Goal: Task Accomplishment & Management: Use online tool/utility

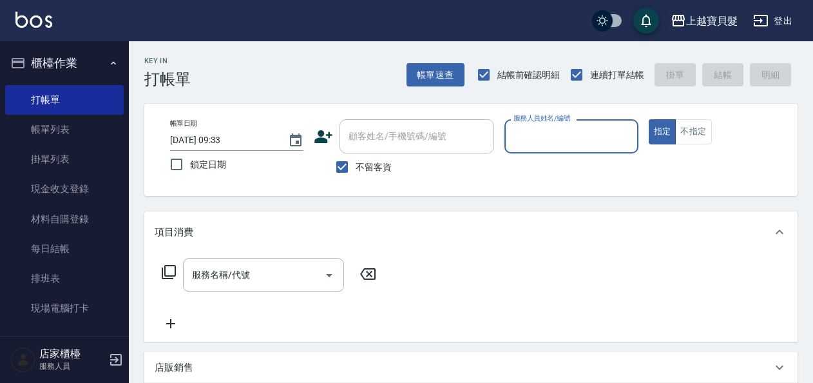
click at [579, 144] on input "服務人員姓名/編號" at bounding box center [571, 136] width 122 height 23
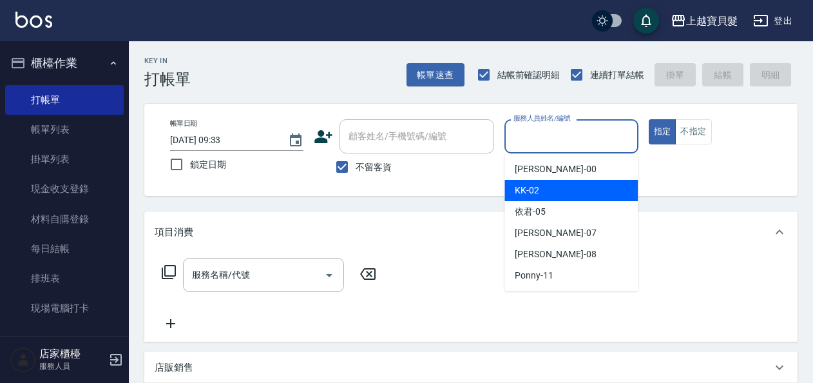
click at [567, 197] on div "KK -02" at bounding box center [570, 190] width 133 height 21
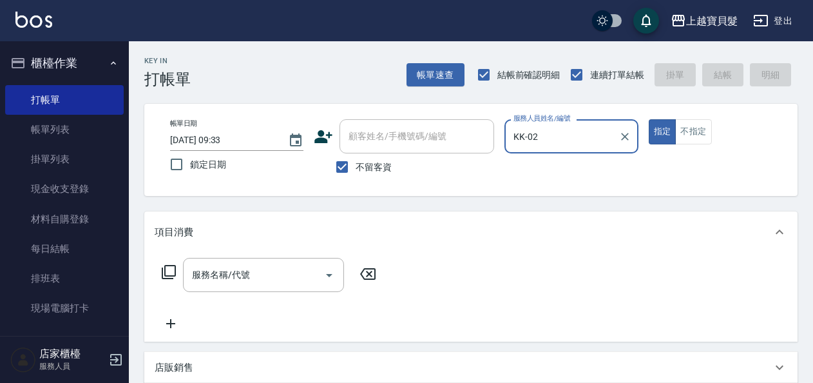
click at [573, 139] on input "KK-02" at bounding box center [561, 136] width 102 height 23
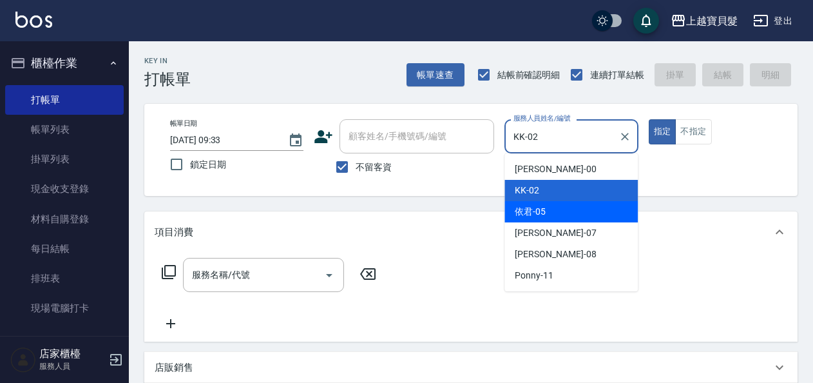
click at [563, 205] on div "依君 -05" at bounding box center [570, 211] width 133 height 21
type input "依君-05"
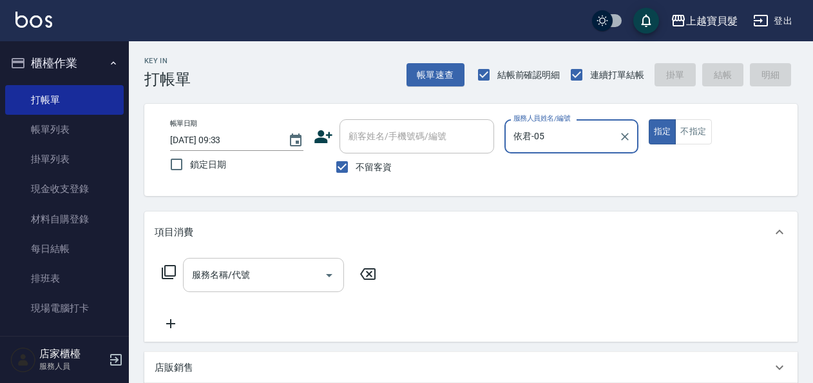
click at [220, 271] on div "服務名稱/代號 服務名稱/代號" at bounding box center [263, 275] width 161 height 34
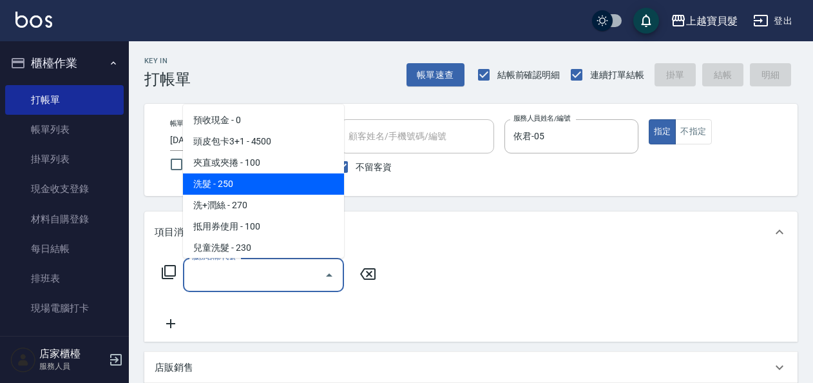
drag, startPoint x: 227, startPoint y: 188, endPoint x: 300, endPoint y: 182, distance: 73.1
click at [228, 188] on span "洗髮 - 250" at bounding box center [263, 183] width 161 height 21
type input "洗髮(101)"
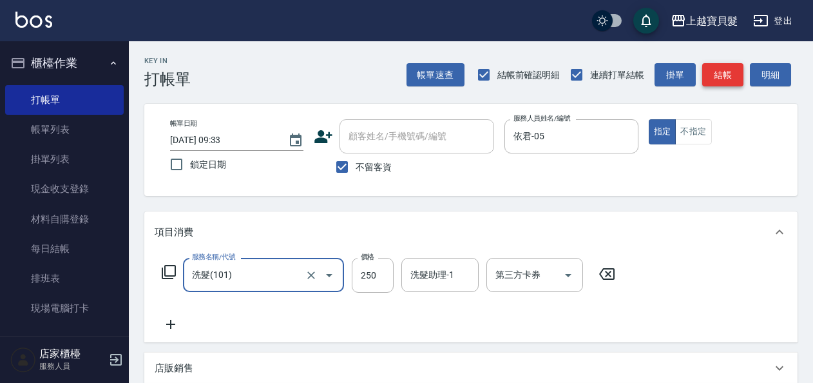
click at [711, 77] on button "結帳" at bounding box center [722, 75] width 41 height 24
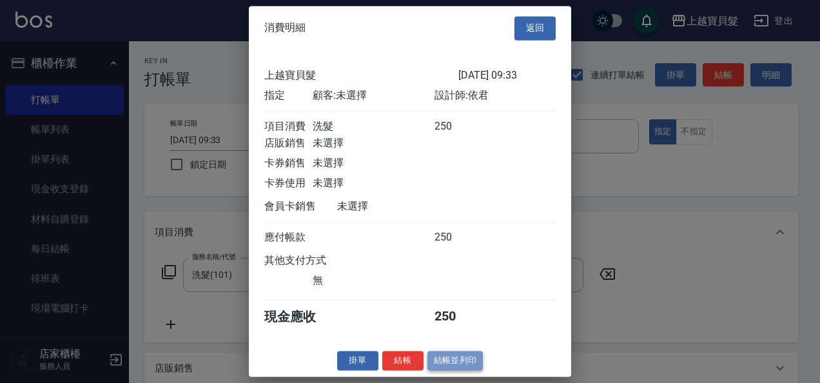
click at [455, 370] on button "結帳並列印" at bounding box center [455, 360] width 56 height 20
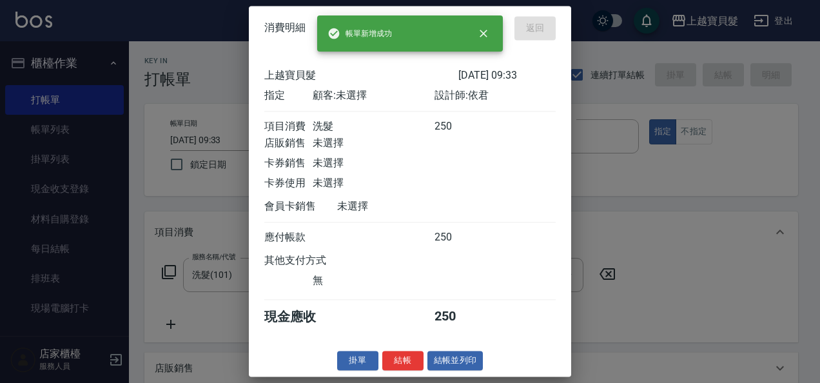
type input "[DATE] 14:37"
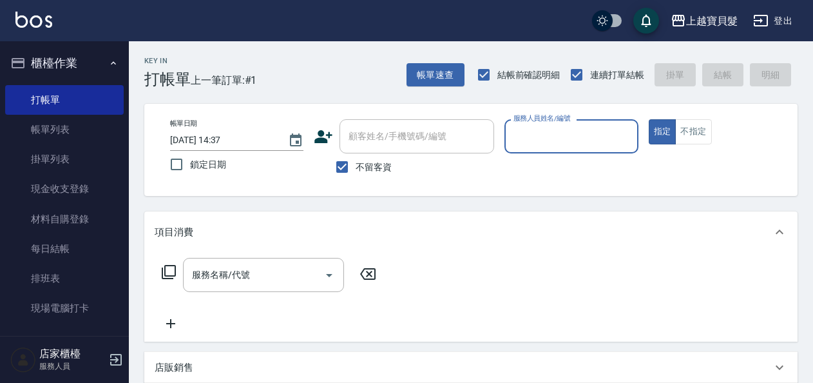
click at [584, 151] on div "服務人員姓名/編號" at bounding box center [570, 136] width 133 height 34
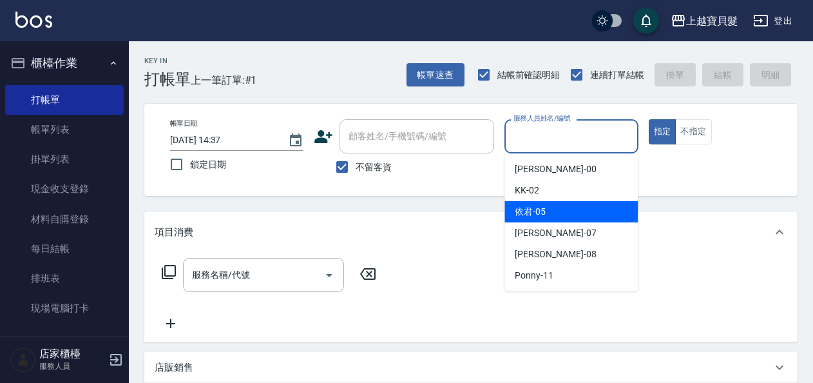
click at [564, 218] on div "依君 -05" at bounding box center [570, 211] width 133 height 21
type input "依君-05"
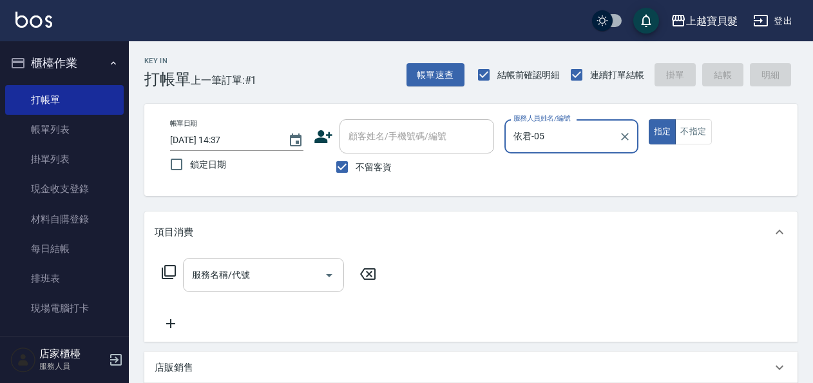
click at [289, 274] on input "服務名稱/代號" at bounding box center [254, 275] width 130 height 23
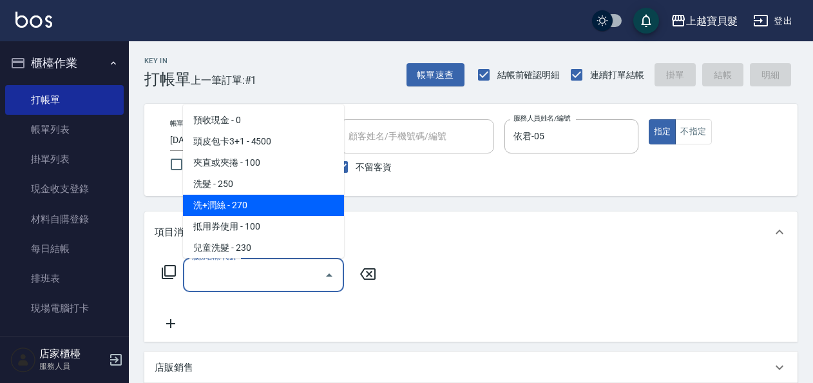
click at [282, 204] on span "洗+潤絲 - 270" at bounding box center [263, 205] width 161 height 21
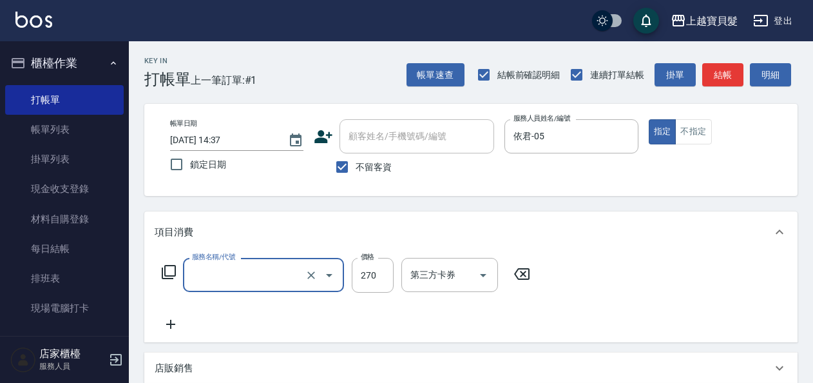
type input "洗+潤絲(102)"
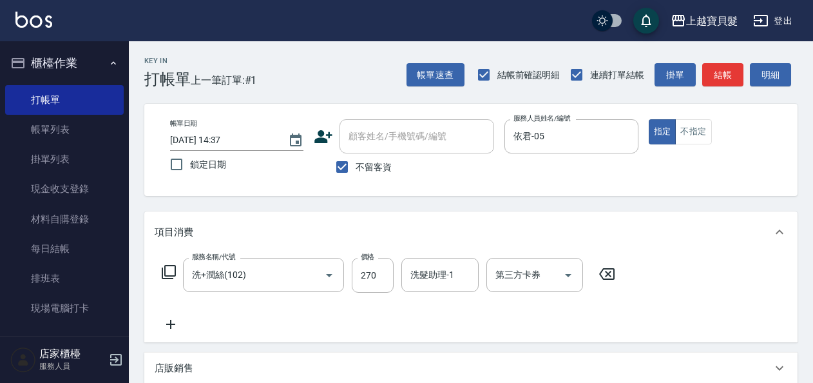
click at [177, 271] on div "服務名稱/代號 洗+[PERSON_NAME](102) 服務名稱/代號 價格 270 價格 洗髮助理-1 洗髮助理-1 第三方卡券 第三方卡券" at bounding box center [389, 275] width 468 height 35
click at [173, 271] on icon at bounding box center [168, 271] width 15 height 15
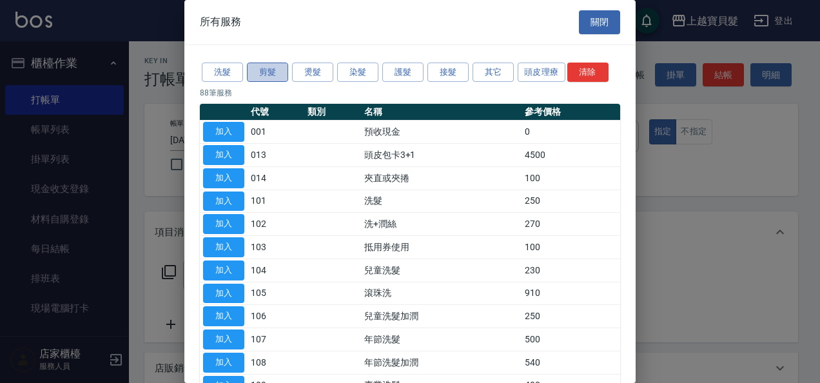
click at [277, 70] on button "剪髮" at bounding box center [267, 72] width 41 height 20
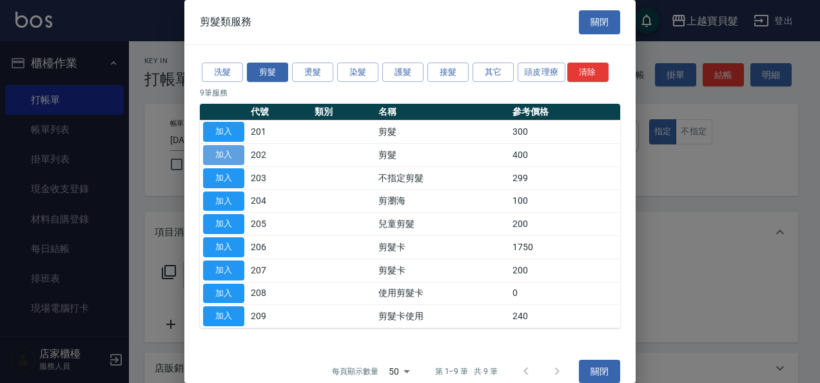
click at [225, 151] on button "加入" at bounding box center [223, 155] width 41 height 20
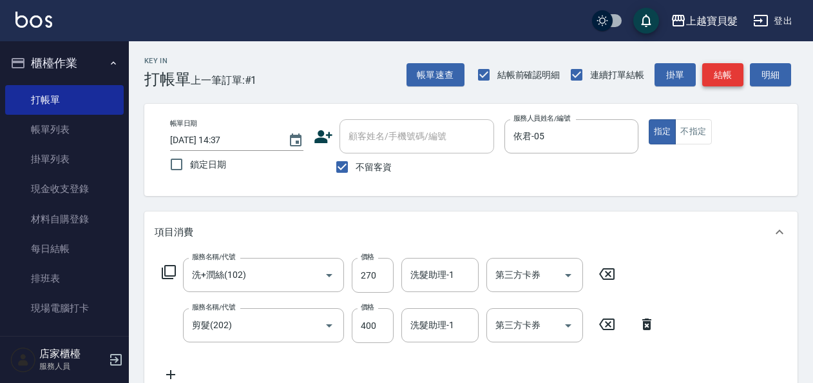
click at [733, 71] on button "結帳" at bounding box center [722, 75] width 41 height 24
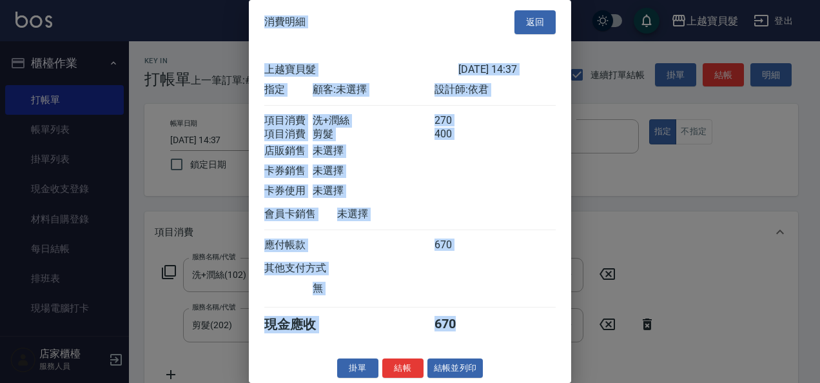
click at [451, 382] on html "上越寶貝髮 登出 櫃檯作業 打帳單 帳單列表 掛單列表 現金收支登錄 材料自購登錄 每日結帳 排班表 現場電腦打卡 預約管理 預約管理 單日預約紀錄 單週預約…" at bounding box center [410, 333] width 820 height 666
drag, startPoint x: 451, startPoint y: 384, endPoint x: 445, endPoint y: 378, distance: 9.1
click at [445, 378] on button "結帳並列印" at bounding box center [455, 368] width 56 height 20
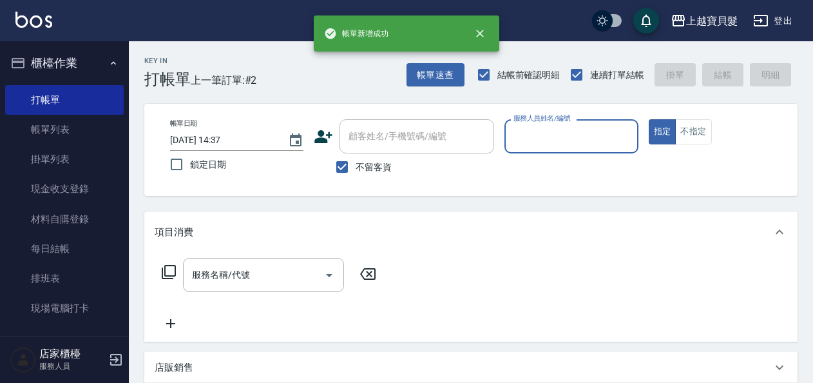
click at [571, 128] on input "服務人員姓名/編號" at bounding box center [571, 136] width 122 height 23
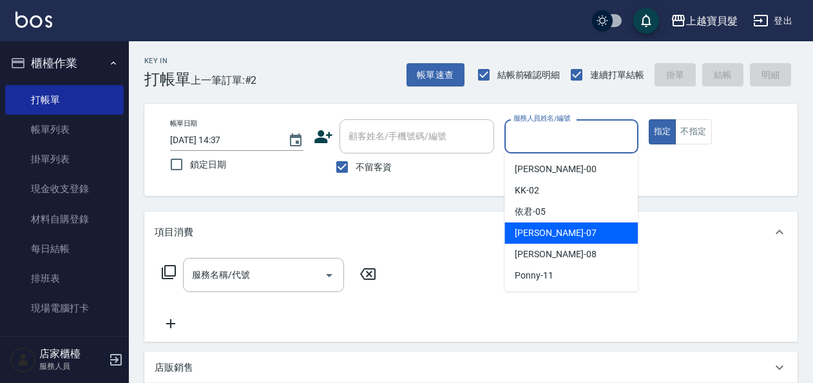
click at [541, 222] on div "[PERSON_NAME] -07" at bounding box center [570, 232] width 133 height 21
click at [553, 146] on input "[PERSON_NAME]-07" at bounding box center [561, 136] width 102 height 23
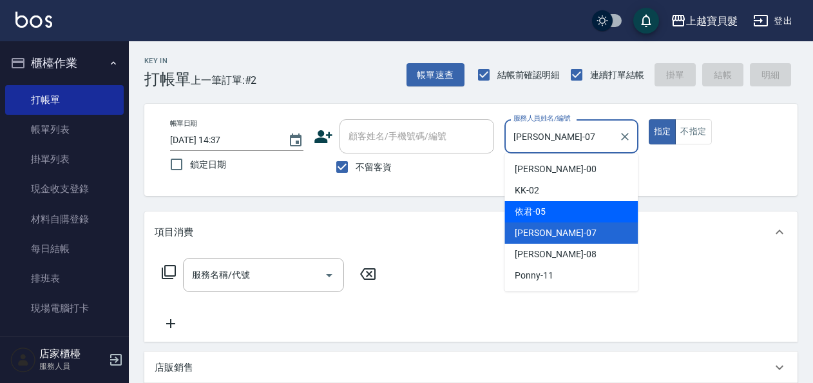
click at [542, 211] on span "依君 -05" at bounding box center [530, 212] width 31 height 14
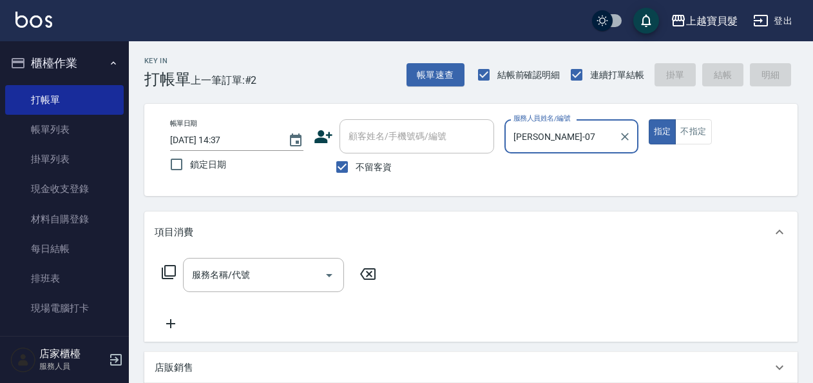
type input "依君-05"
click at [251, 274] on input "服務名稱/代號" at bounding box center [254, 275] width 130 height 23
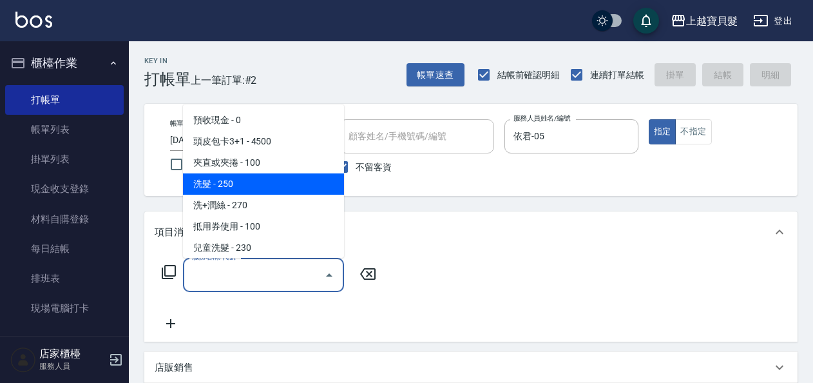
click at [278, 182] on span "洗髮 - 250" at bounding box center [263, 183] width 161 height 21
type input "洗髮(101)"
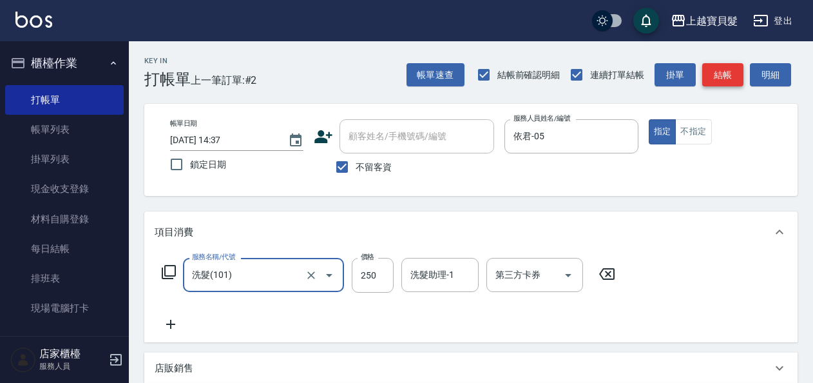
click at [724, 80] on button "結帳" at bounding box center [722, 75] width 41 height 24
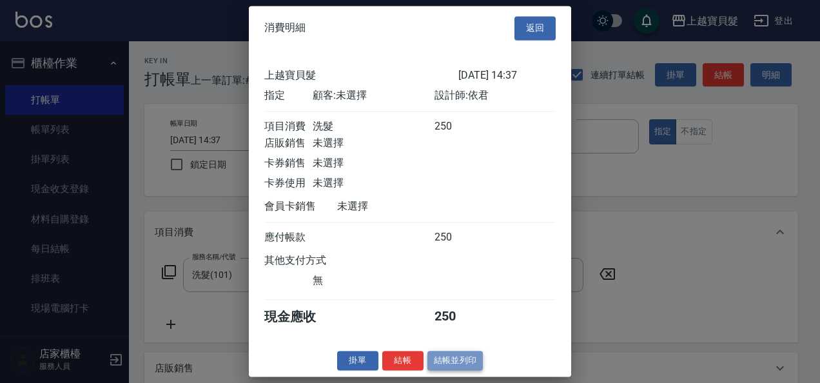
click at [470, 363] on button "結帳並列印" at bounding box center [455, 360] width 56 height 20
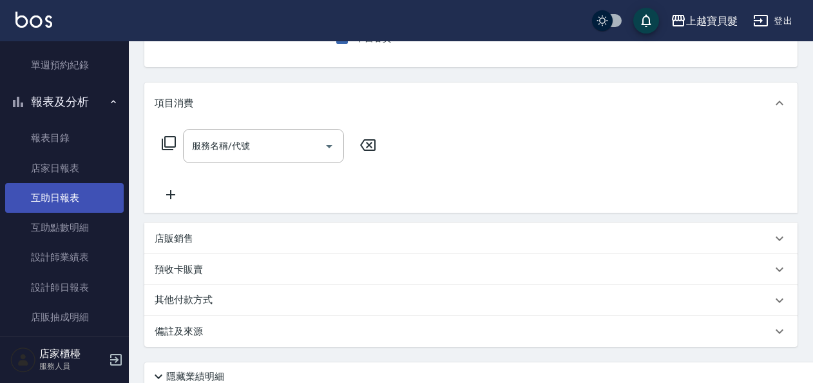
scroll to position [387, 0]
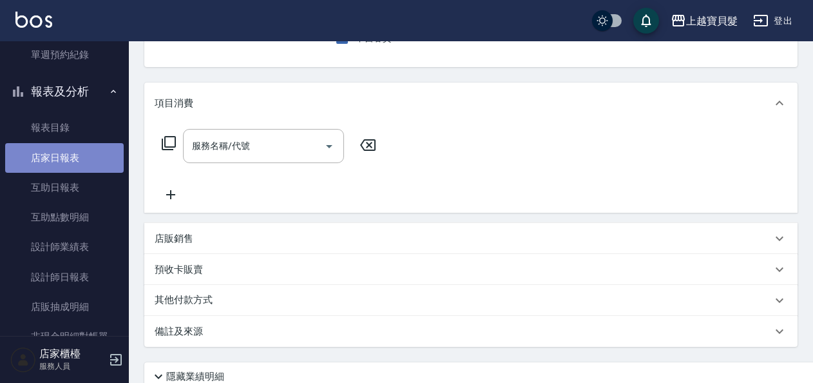
click at [77, 158] on link "店家日報表" at bounding box center [64, 158] width 119 height 30
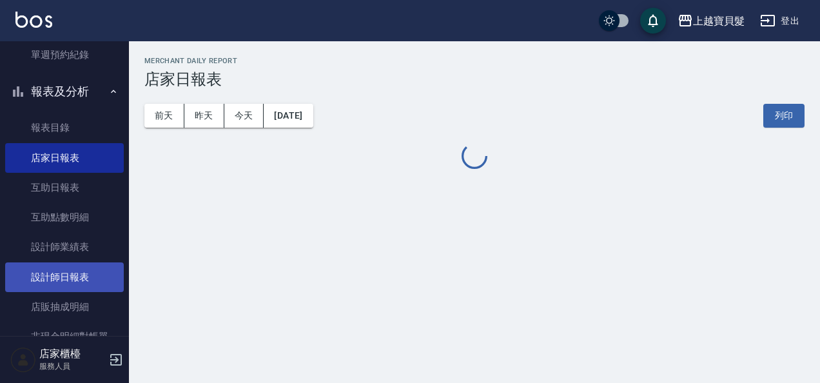
click at [85, 289] on link "設計師日報表" at bounding box center [64, 277] width 119 height 30
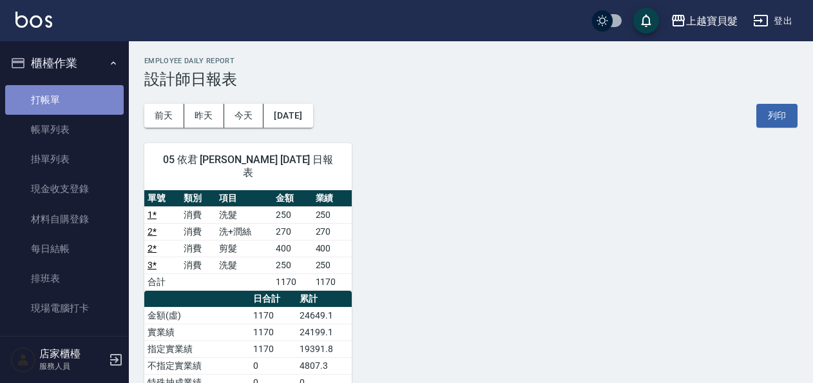
click at [75, 90] on link "打帳單" at bounding box center [64, 100] width 119 height 30
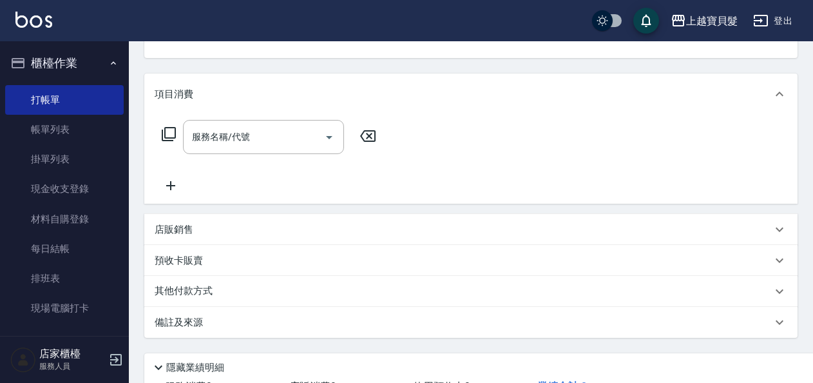
scroll to position [237, 0]
